Goal: Find specific page/section: Find specific page/section

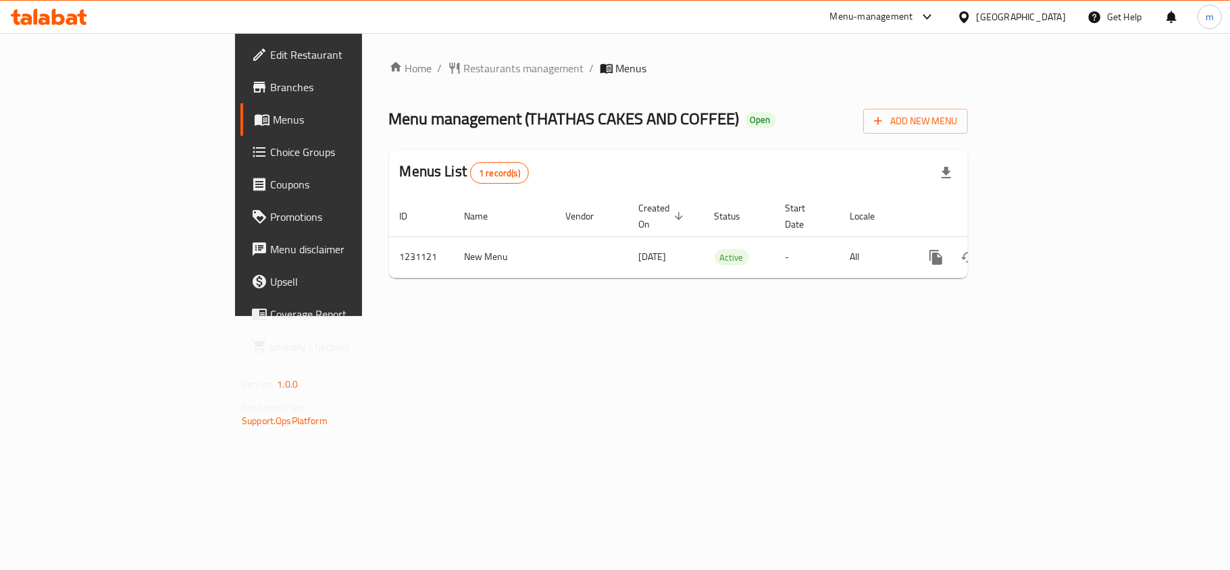
drag, startPoint x: 1000, startPoint y: 22, endPoint x: 999, endPoint y: 31, distance: 8.8
click at [1000, 22] on div "[GEOGRAPHIC_DATA]" at bounding box center [1020, 16] width 89 height 15
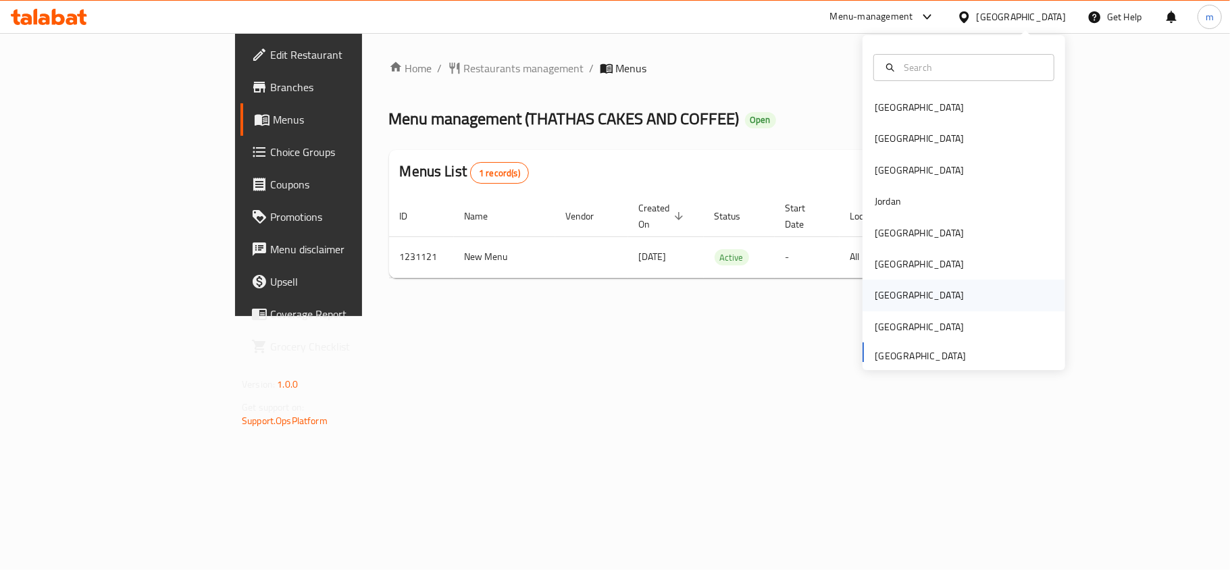
click at [874, 290] on div "[GEOGRAPHIC_DATA]" at bounding box center [918, 295] width 89 height 15
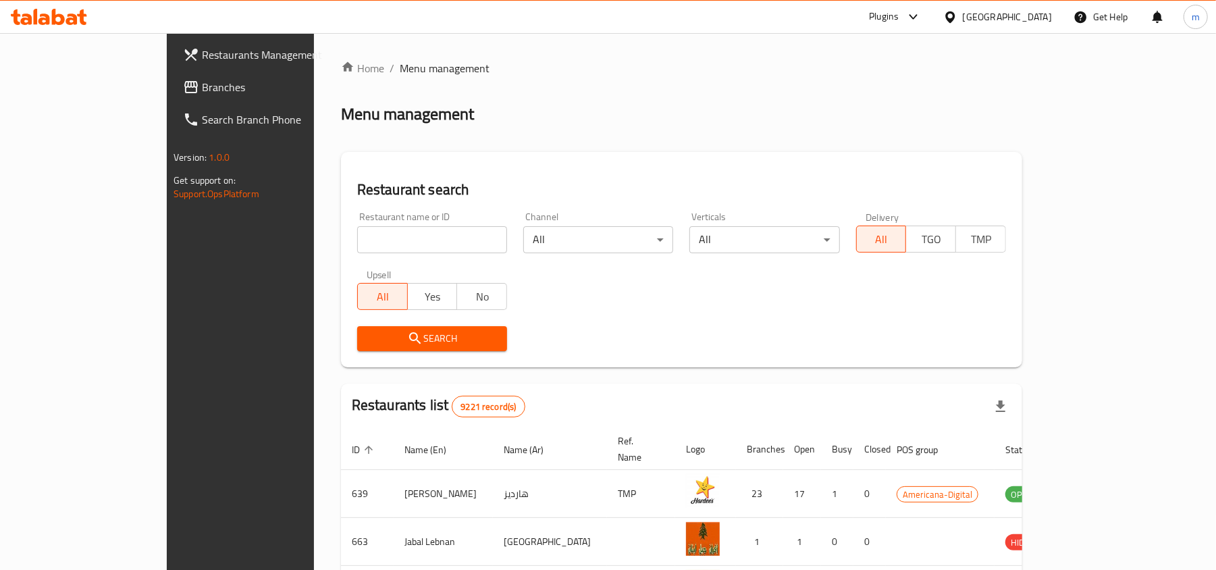
click at [172, 71] on link "Branches" at bounding box center [271, 87] width 198 height 32
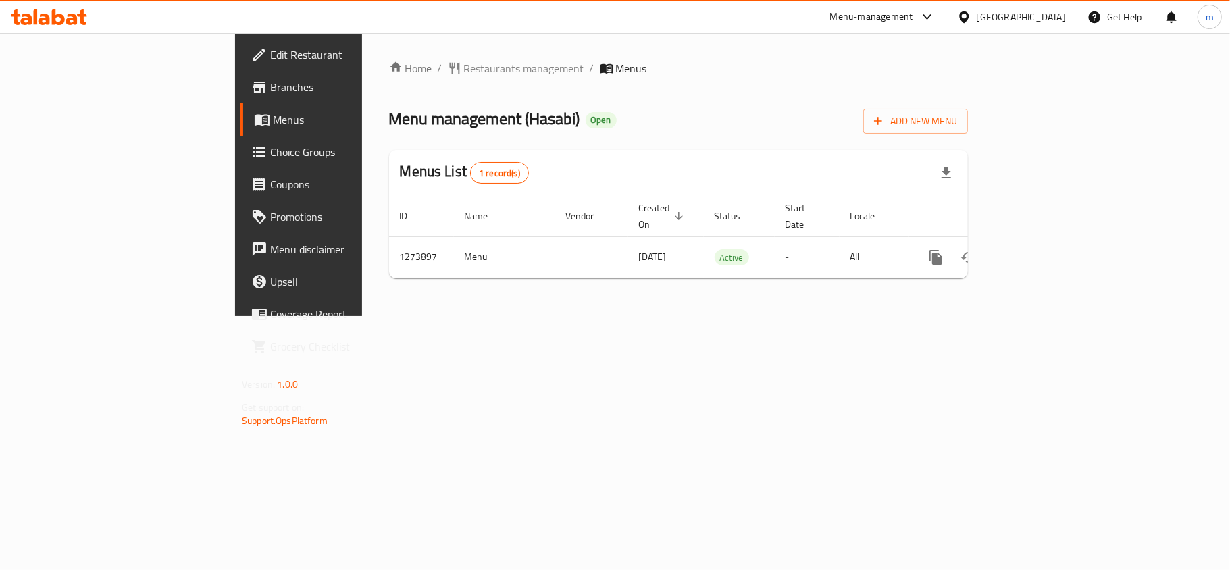
click at [976, 16] on div at bounding box center [967, 16] width 20 height 15
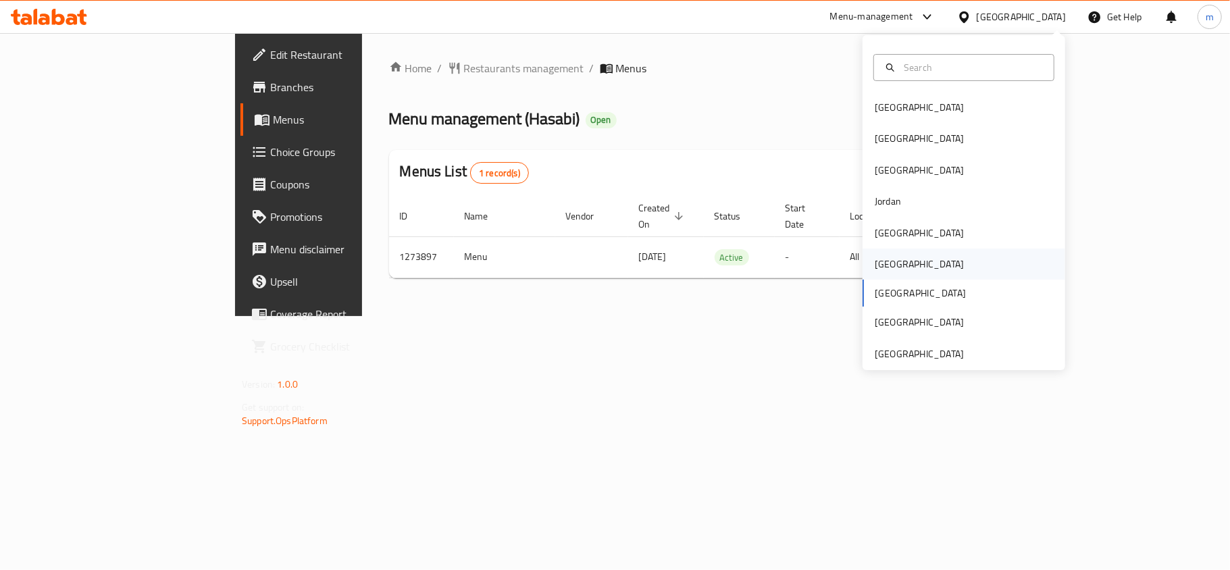
click at [895, 255] on div "[GEOGRAPHIC_DATA]" at bounding box center [919, 263] width 111 height 31
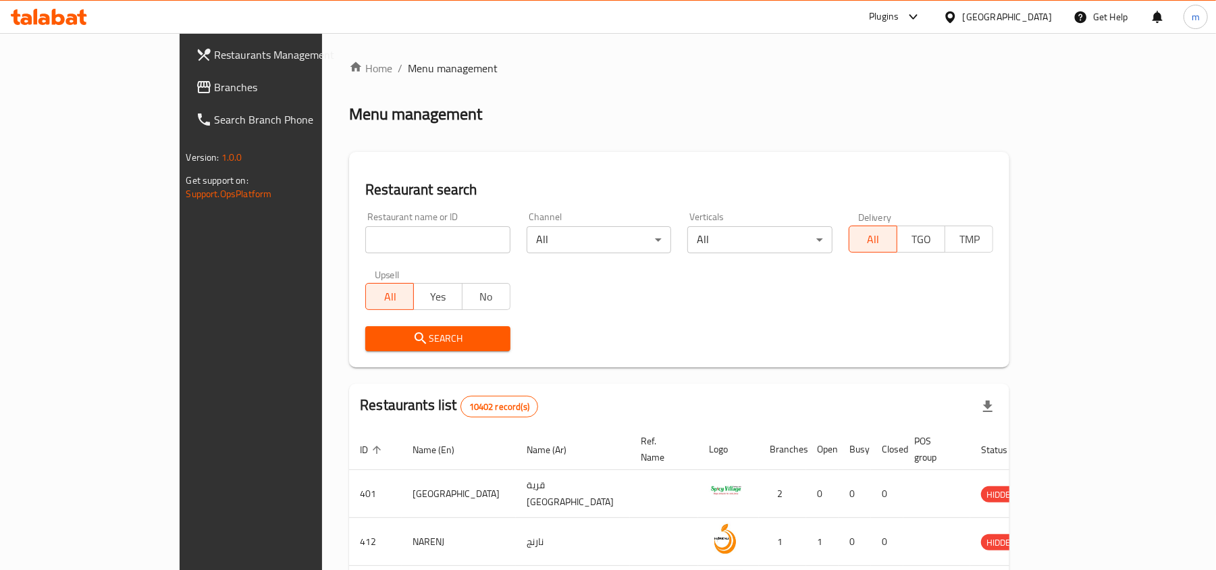
click at [215, 92] on span "Branches" at bounding box center [293, 87] width 157 height 16
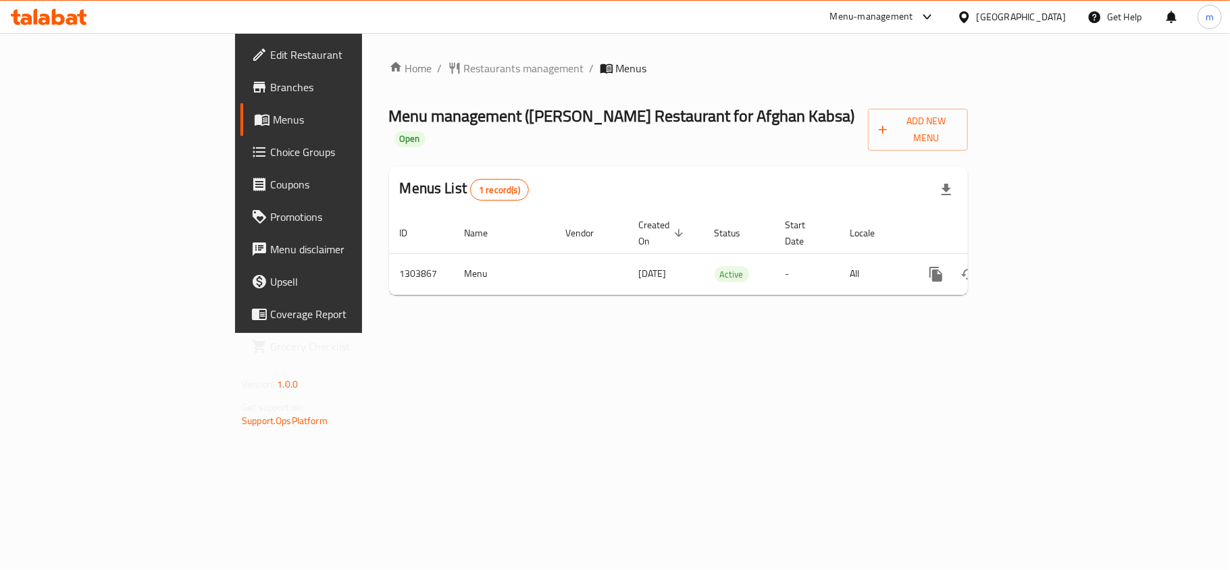
click at [1049, 20] on div "[GEOGRAPHIC_DATA]" at bounding box center [1020, 16] width 89 height 15
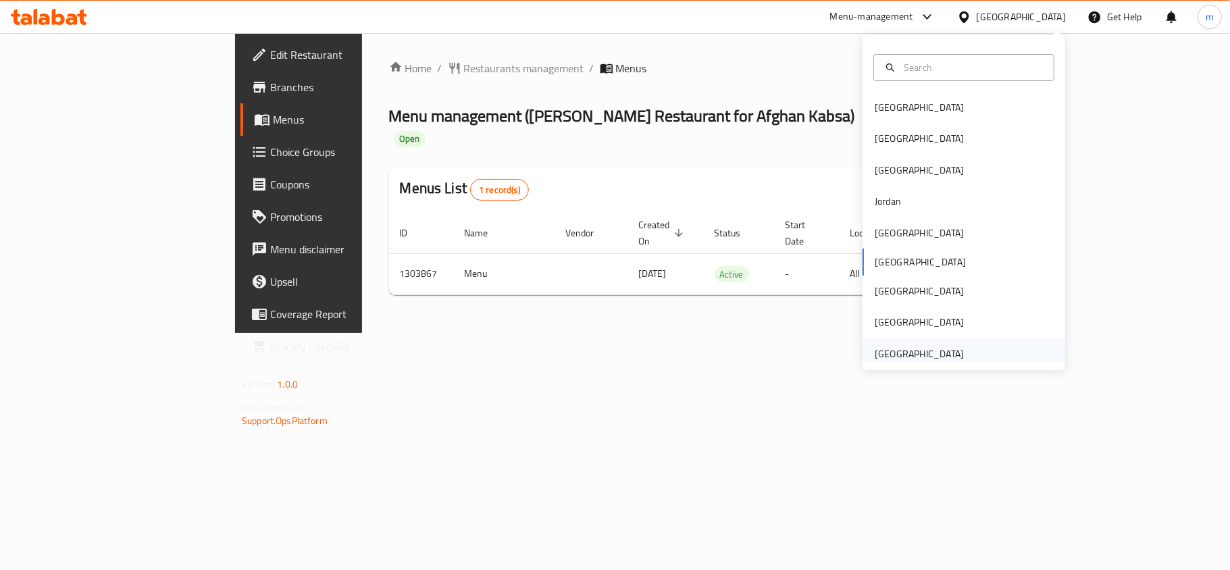
click at [909, 340] on div "[GEOGRAPHIC_DATA]" at bounding box center [919, 353] width 111 height 31
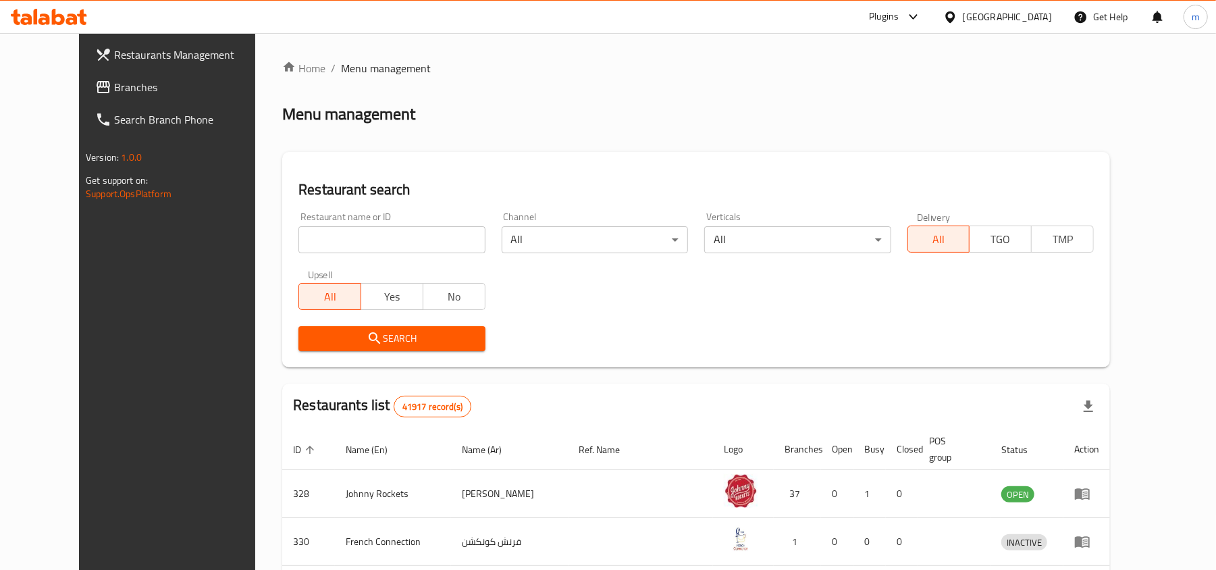
click at [115, 85] on span "Branches" at bounding box center [192, 87] width 157 height 16
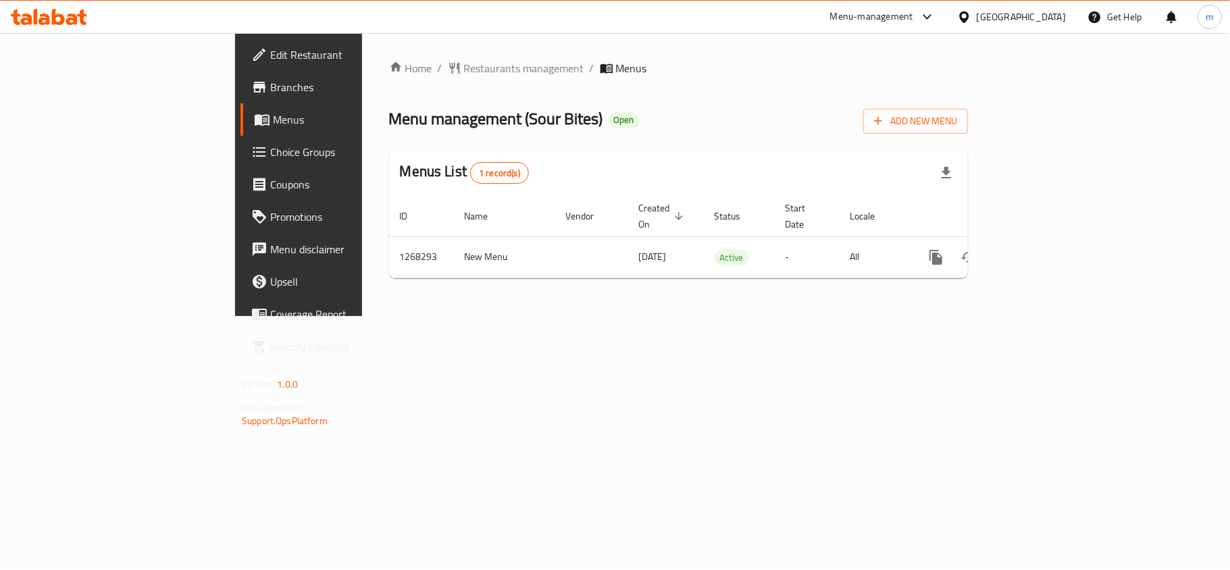
click at [970, 20] on icon at bounding box center [964, 17] width 14 height 14
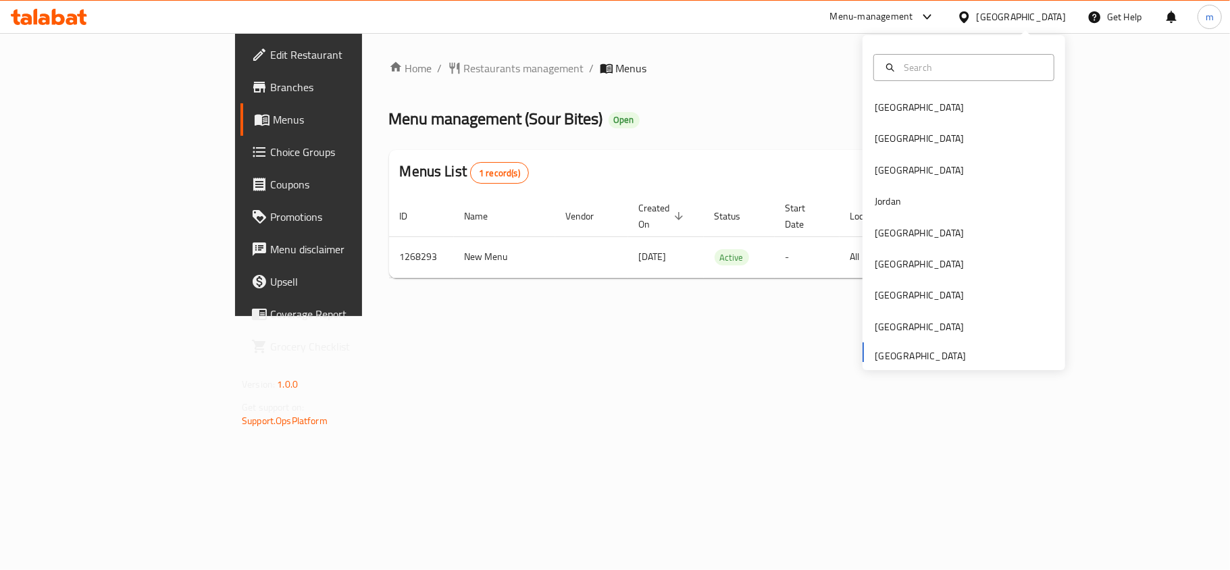
click at [600, 159] on div "Menus List 1 record(s)" at bounding box center [678, 173] width 579 height 46
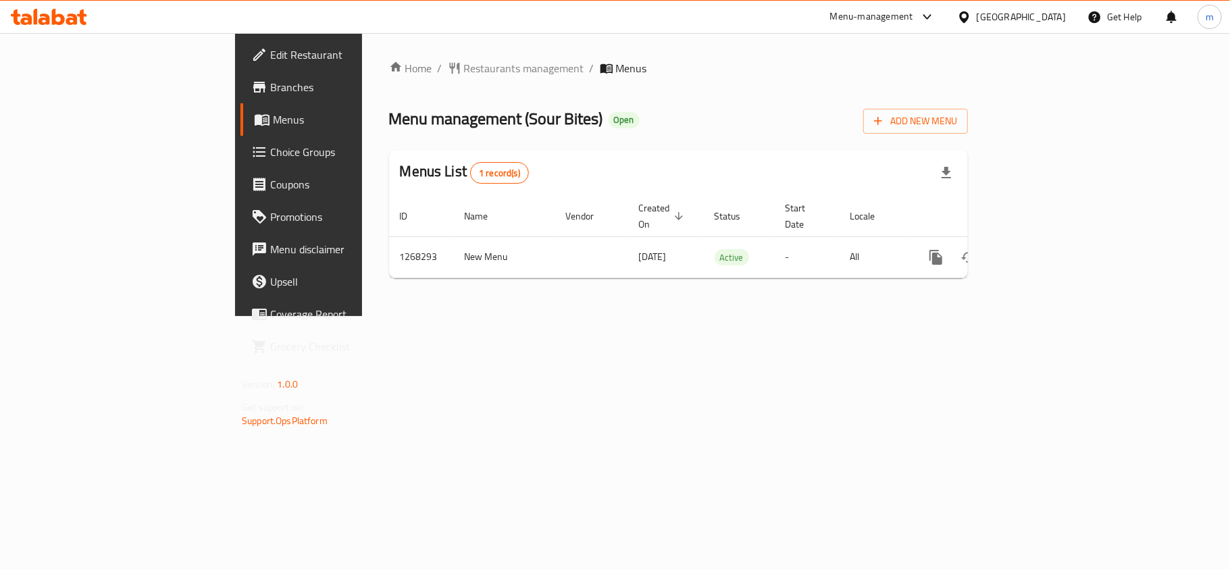
click at [899, 24] on div "Menu-management" at bounding box center [871, 17] width 83 height 16
click at [786, 155] on div "Global Quality Control Center" at bounding box center [806, 149] width 118 height 15
